Goal: Task Accomplishment & Management: Manage account settings

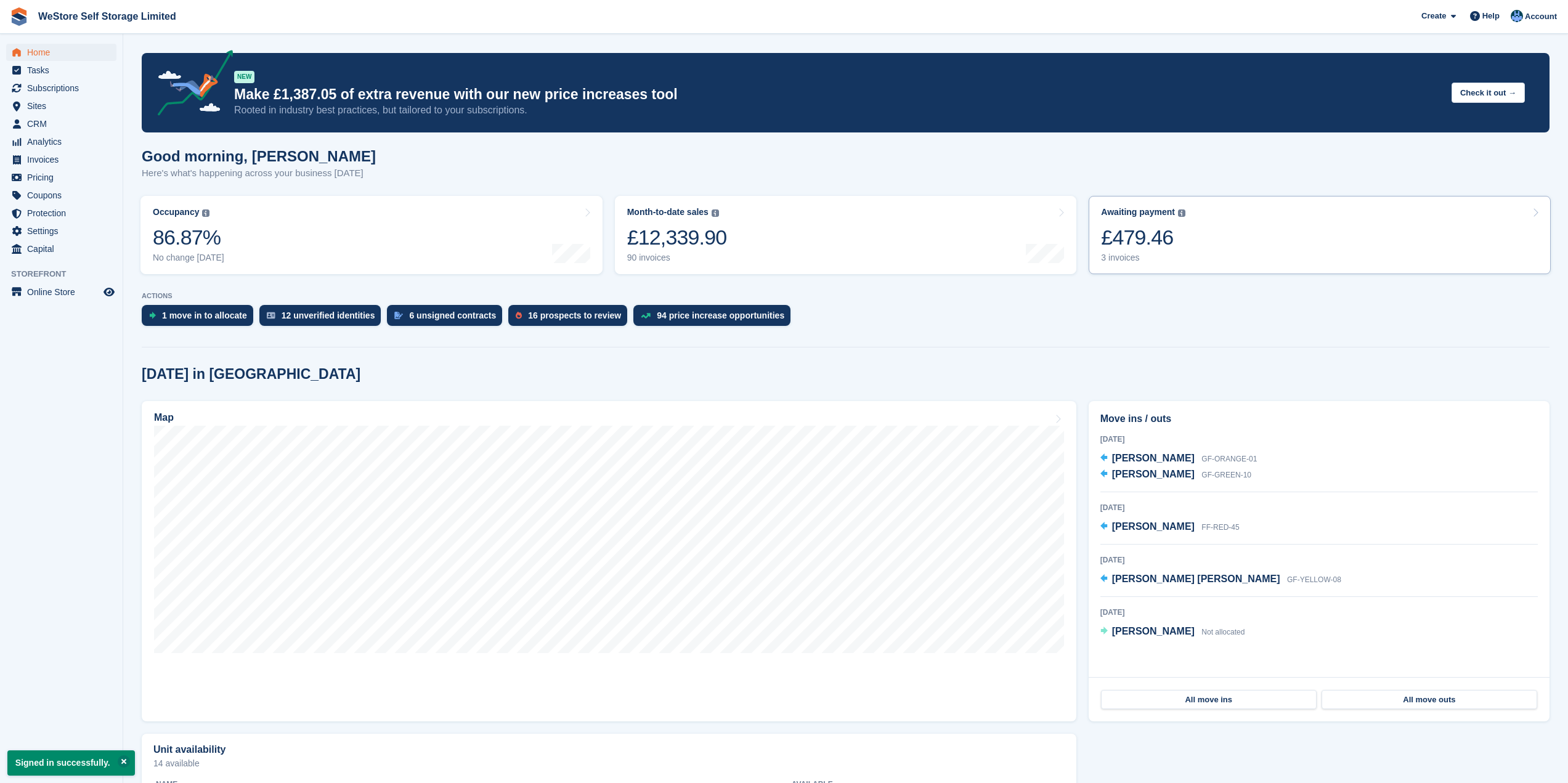
click at [1144, 234] on div "£479.46" at bounding box center [1144, 237] width 85 height 26
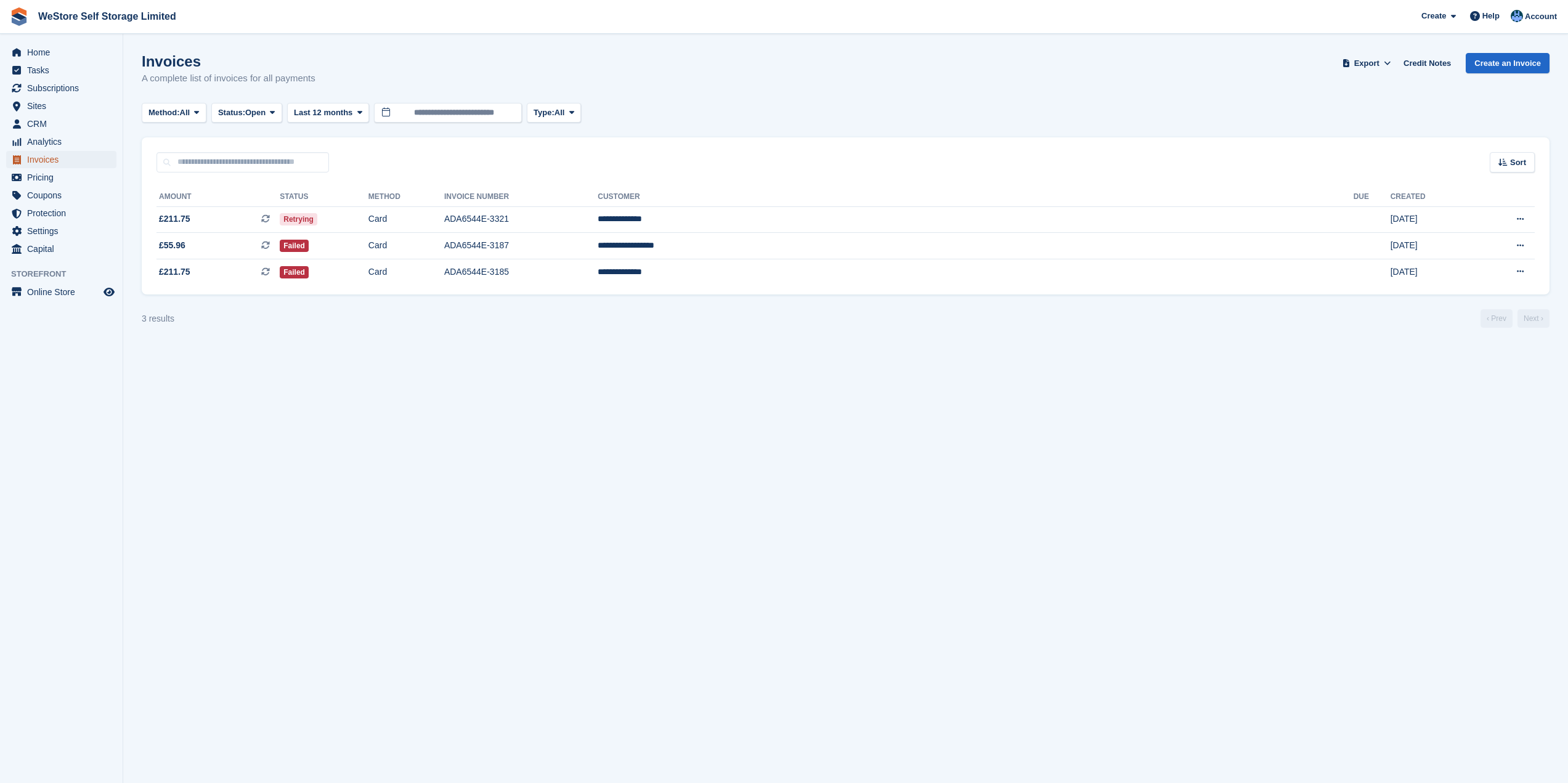
click at [44, 160] on span "Invoices" at bounding box center [64, 159] width 74 height 17
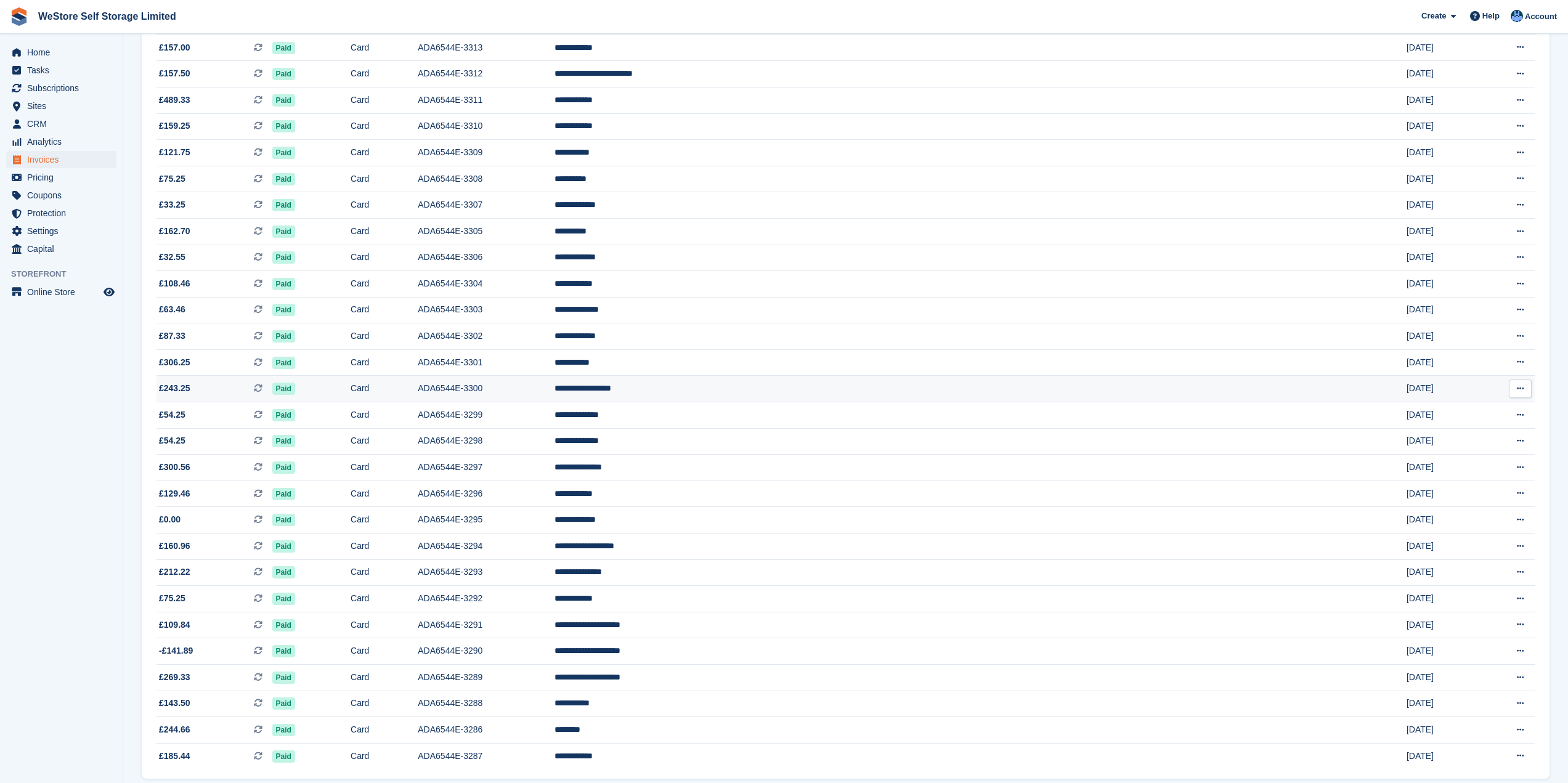
scroll to position [797, 0]
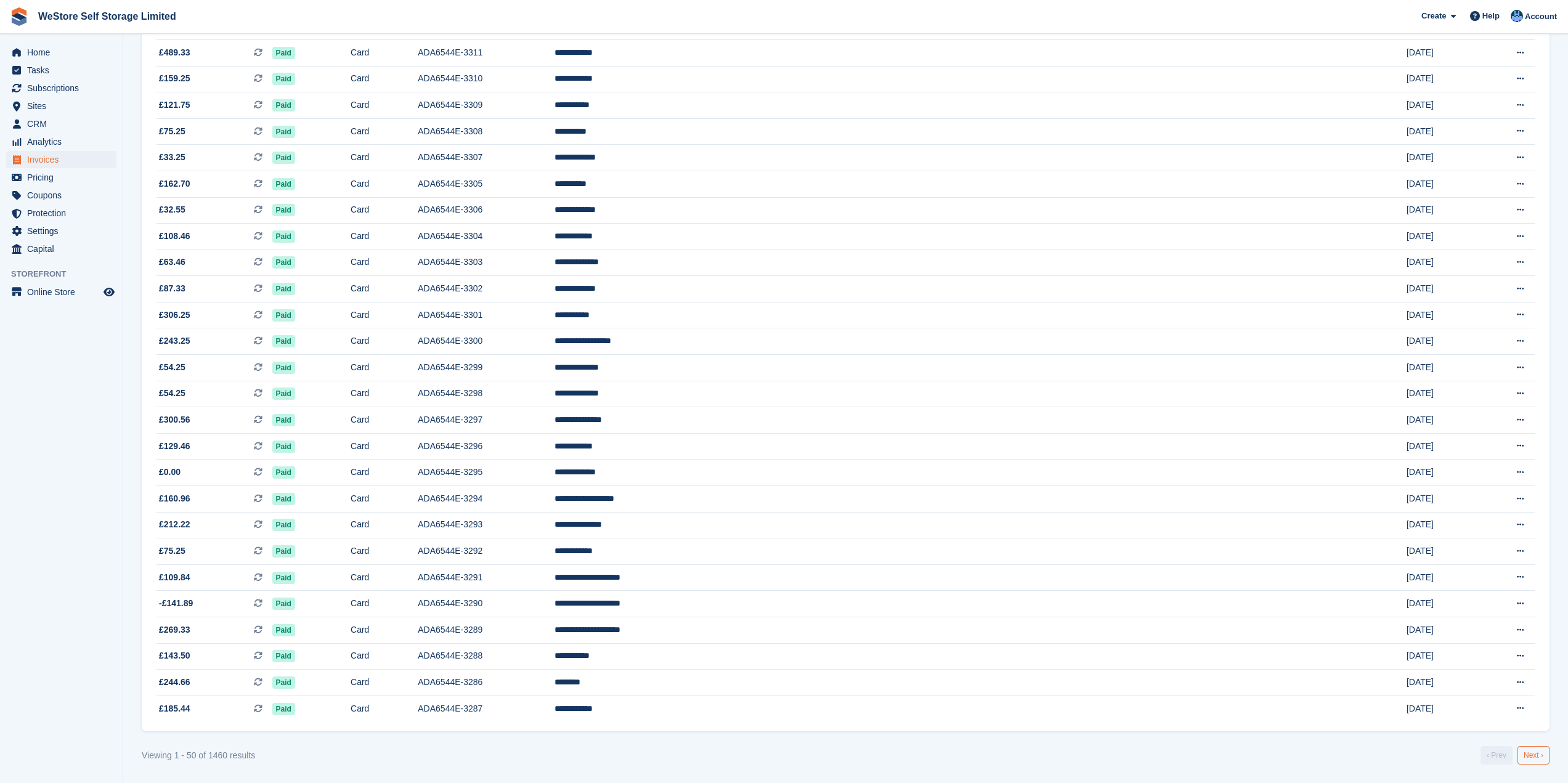
click at [1538, 757] on link "Next ›" at bounding box center [1534, 755] width 32 height 18
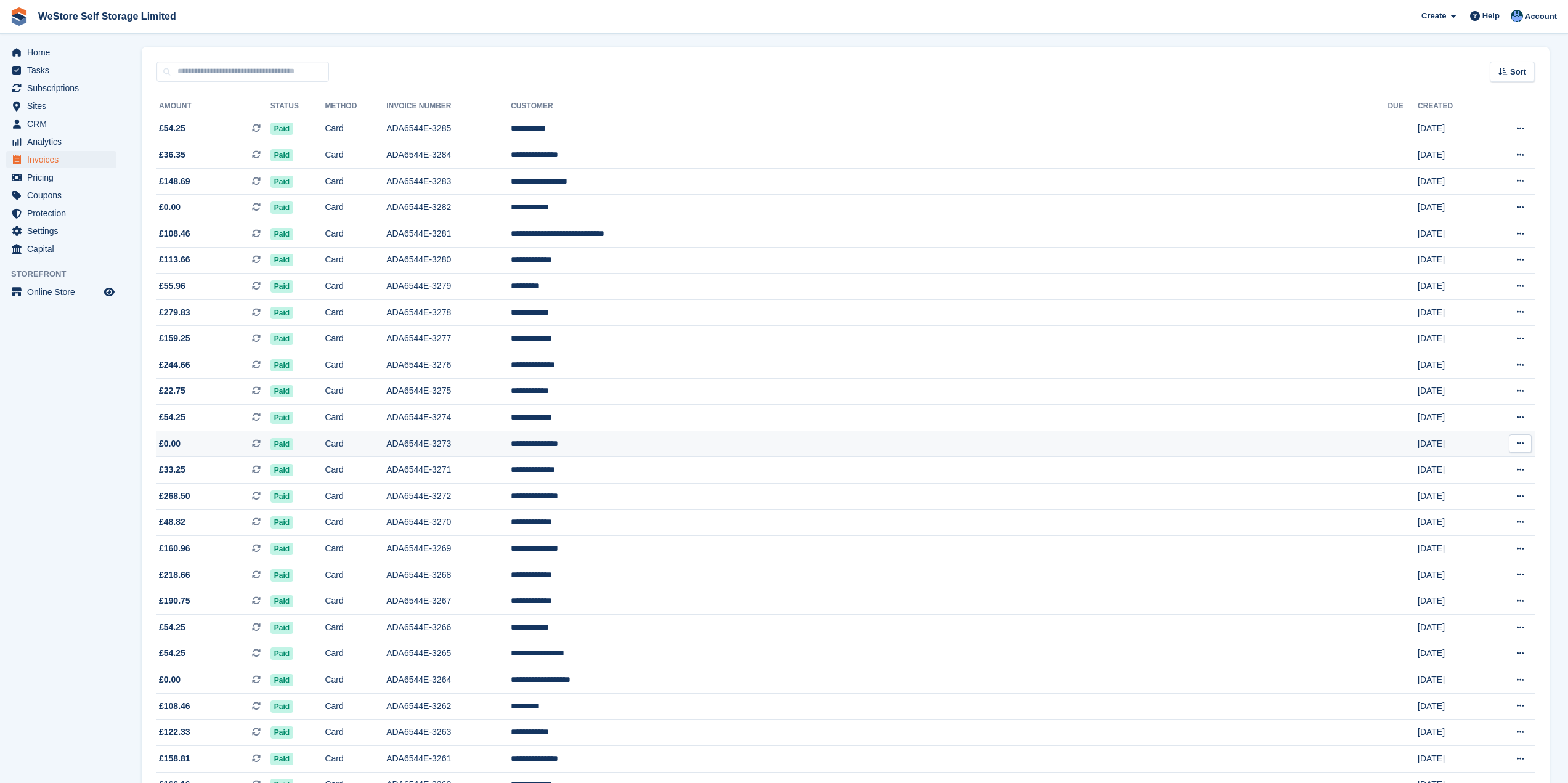
scroll to position [123, 0]
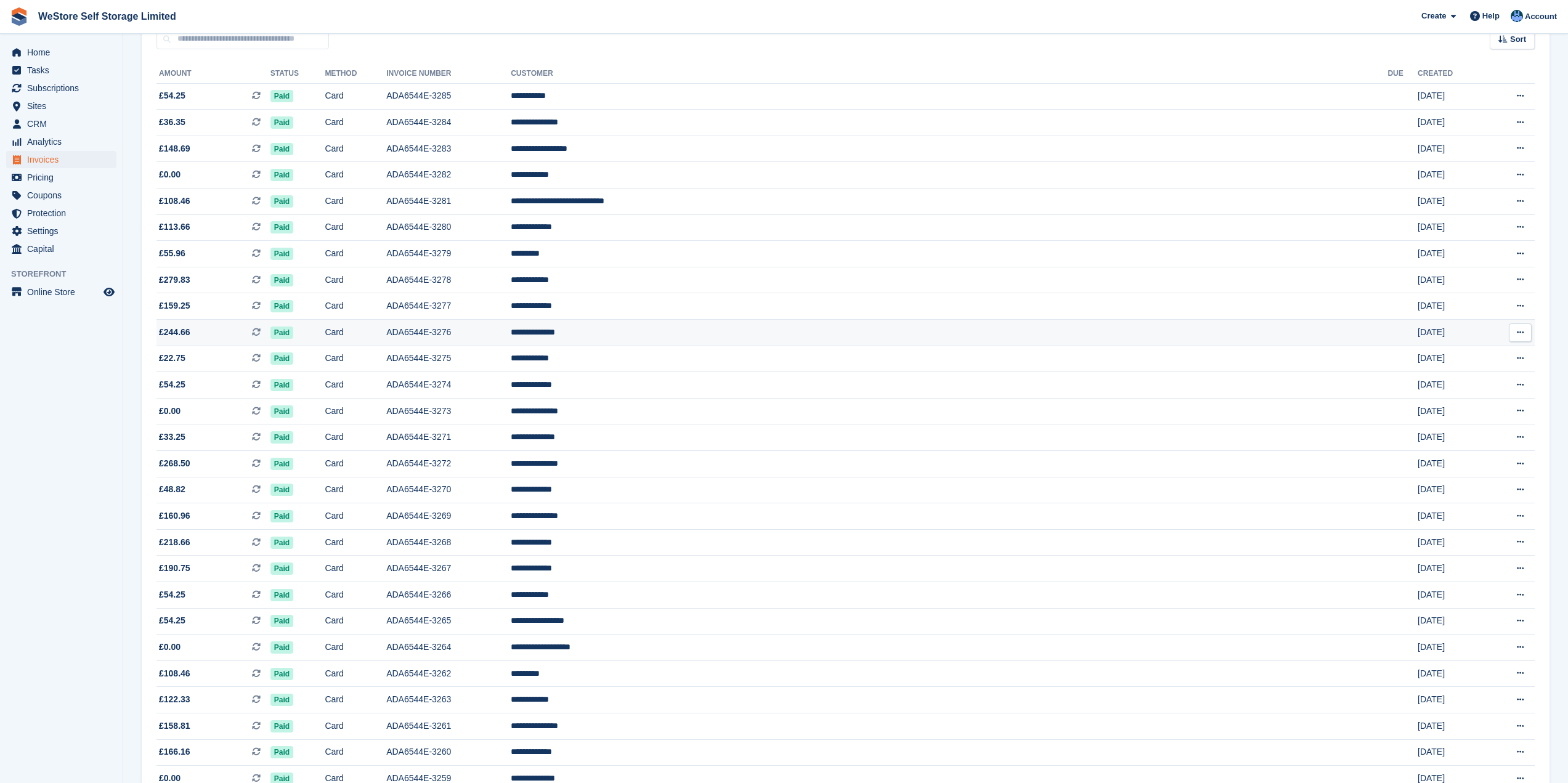
click at [191, 338] on span "£244.66 This is a recurring subscription invoice." at bounding box center [213, 332] width 114 height 13
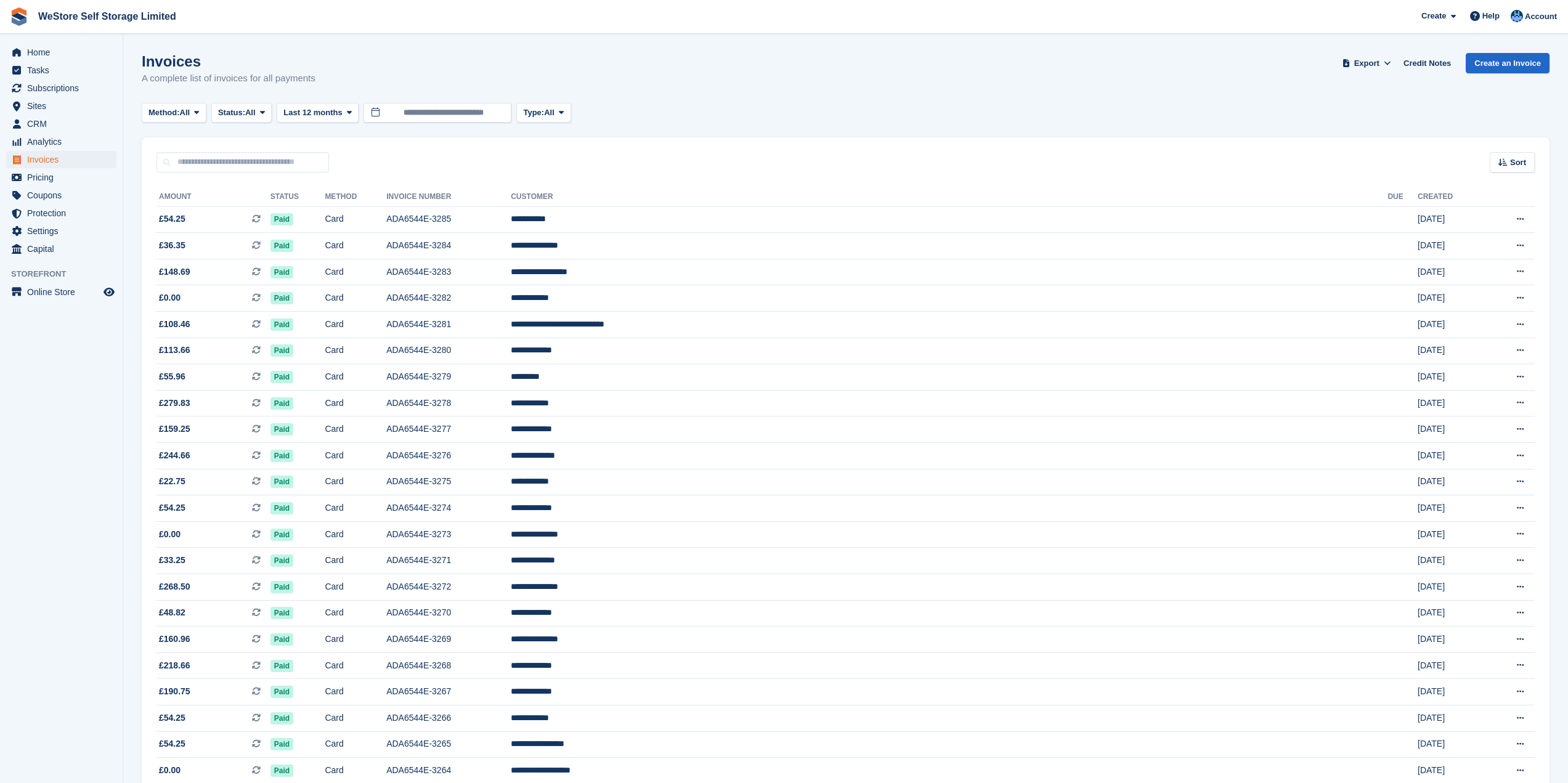
scroll to position [123, 0]
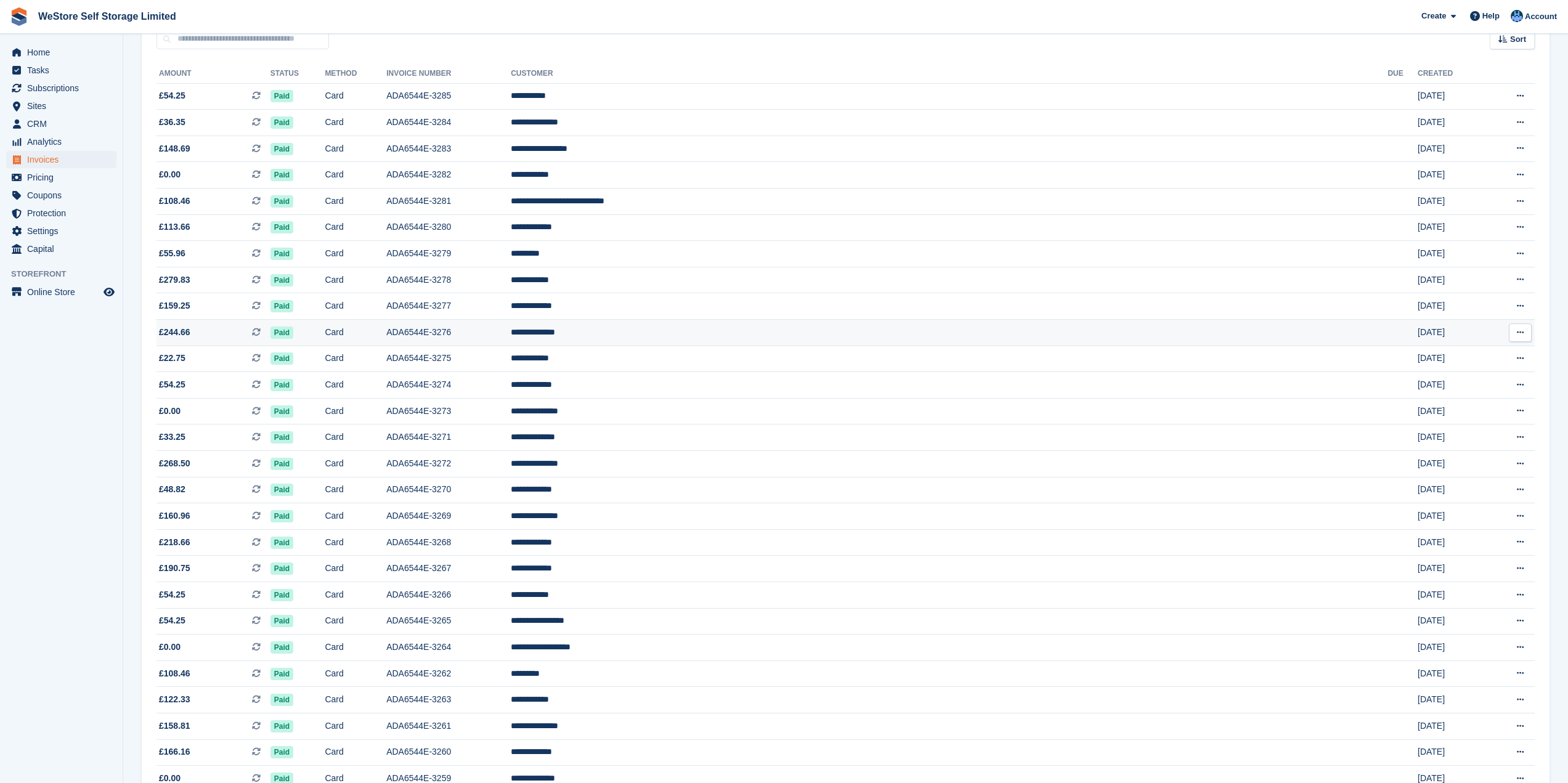
click at [1519, 328] on button at bounding box center [1521, 332] width 23 height 18
click at [1433, 334] on td "[DATE]" at bounding box center [1452, 332] width 68 height 26
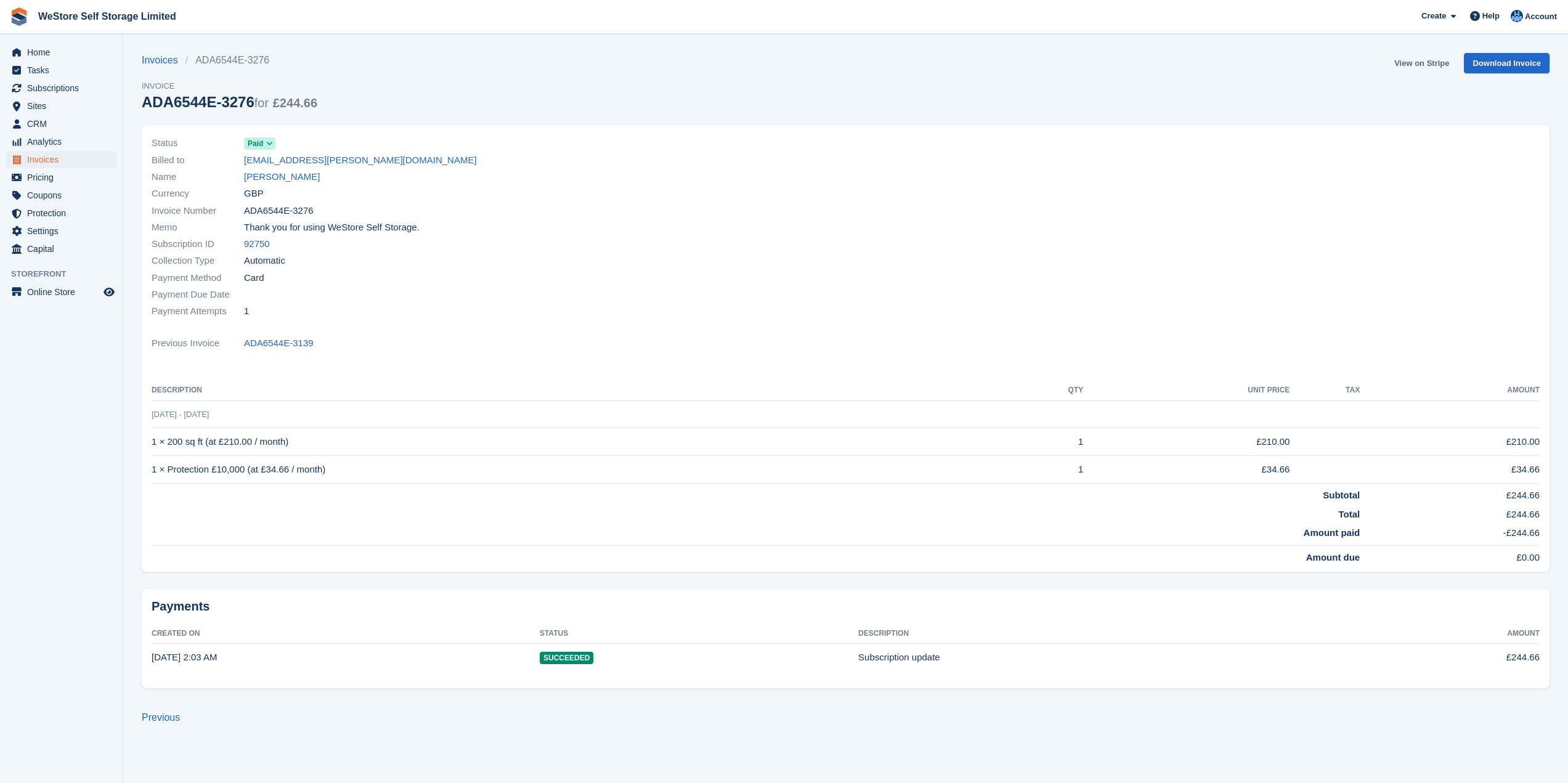
click at [1427, 61] on link "View on Stripe" at bounding box center [1422, 63] width 65 height 20
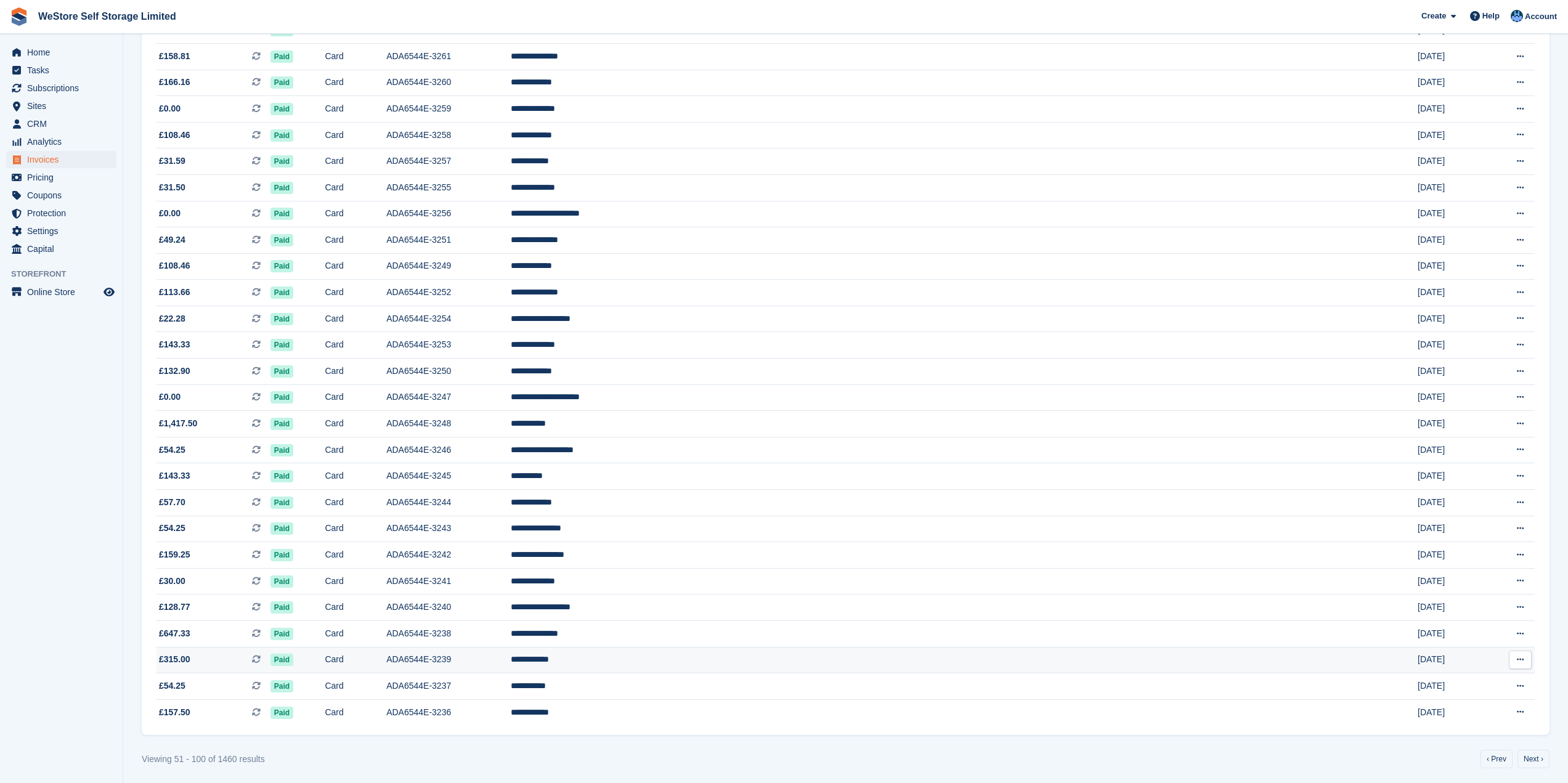
scroll to position [797, 0]
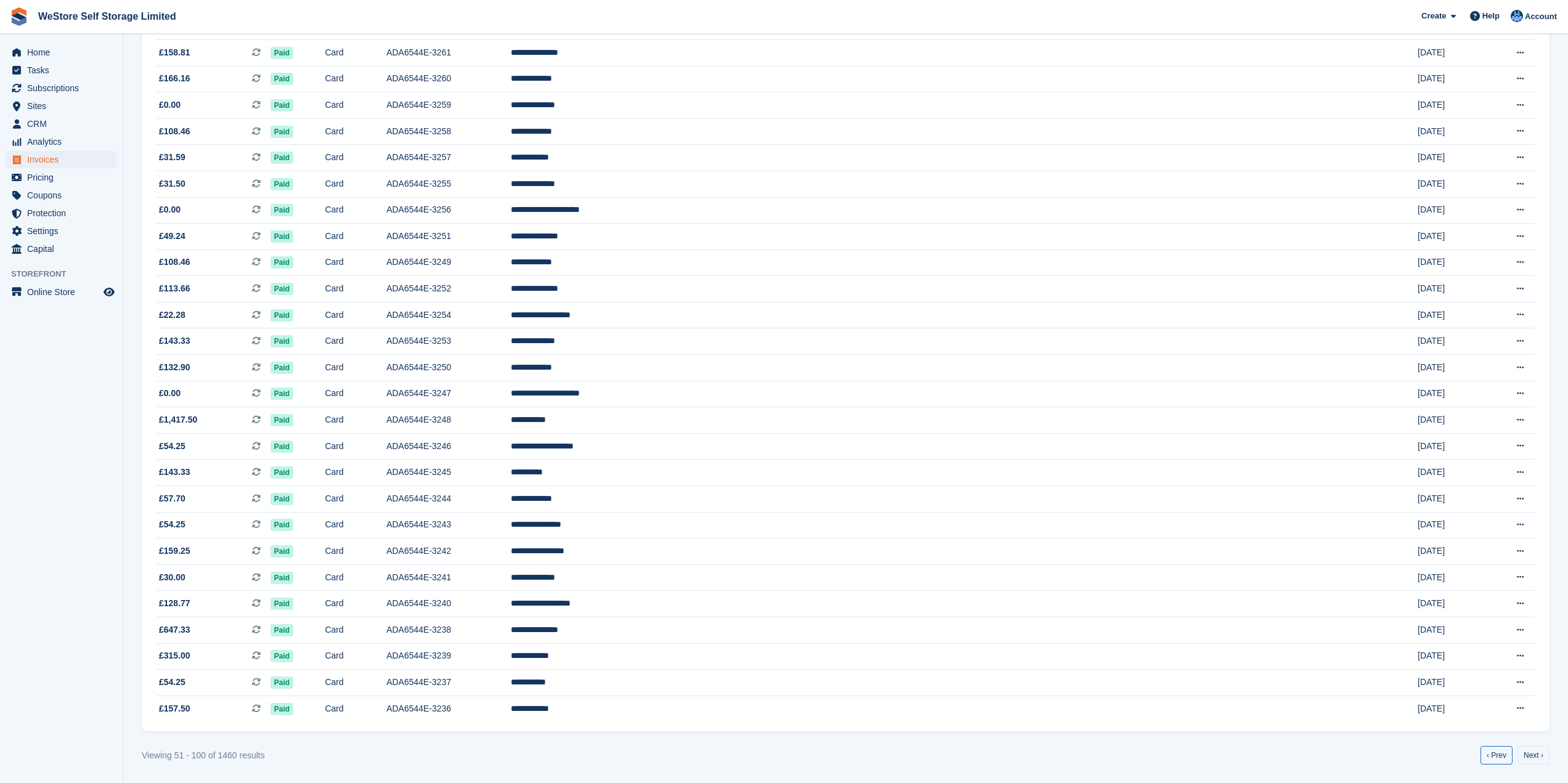
click at [1495, 756] on link "‹ Prev" at bounding box center [1497, 755] width 32 height 18
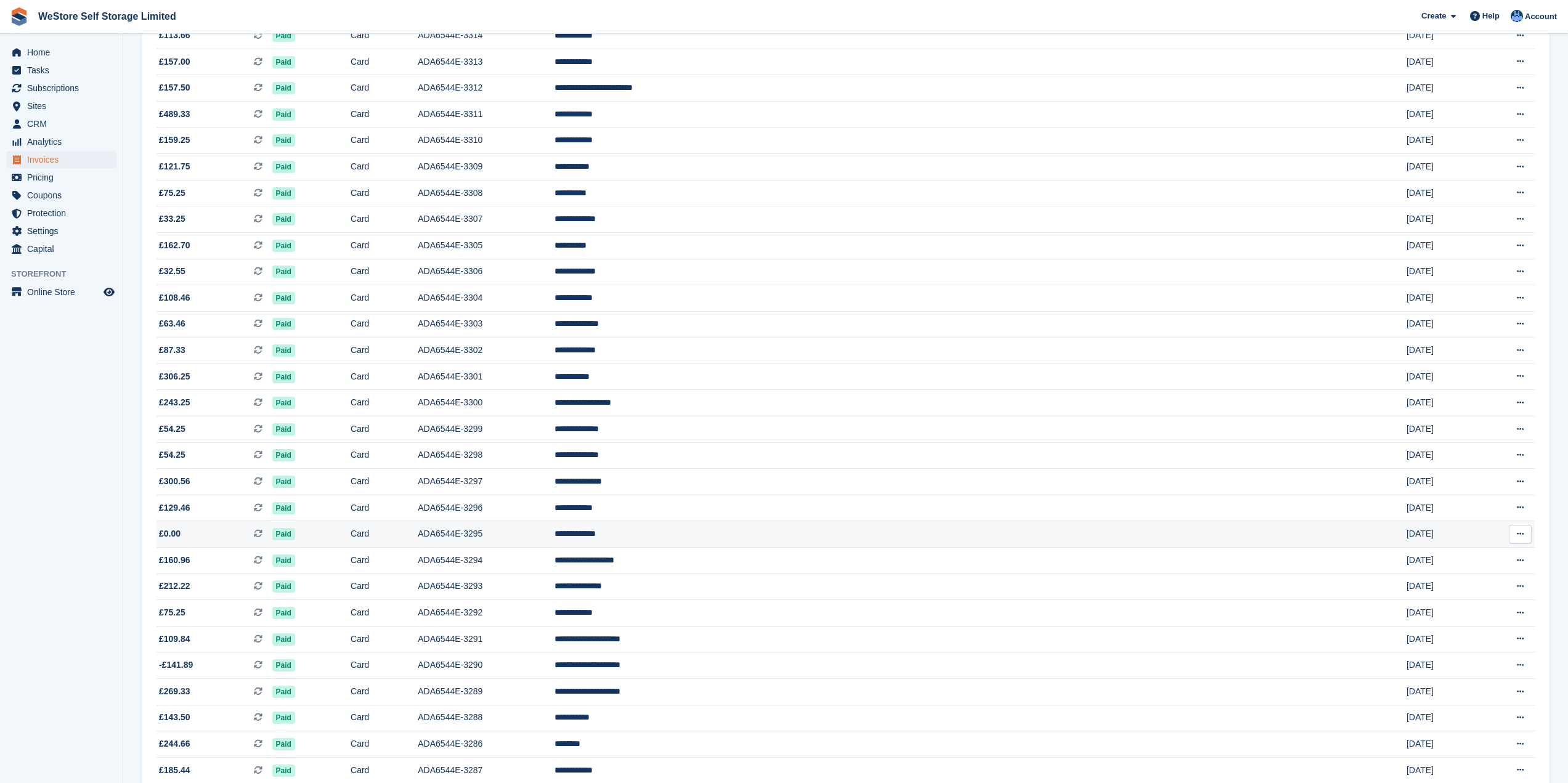
scroll to position [797, 0]
